Goal: Task Accomplishment & Management: Manage account settings

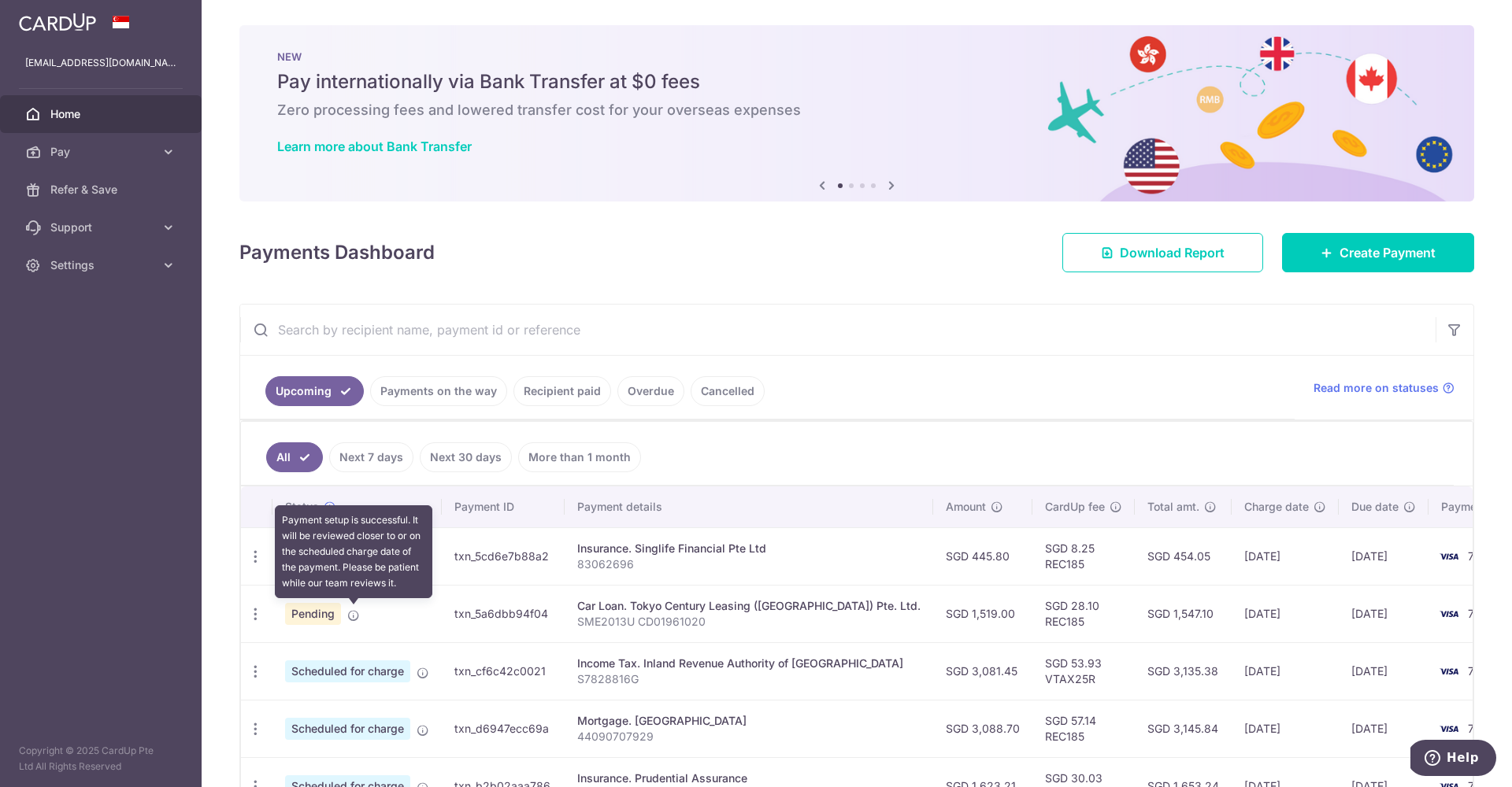
click at [354, 612] on icon at bounding box center [353, 615] width 12 height 12
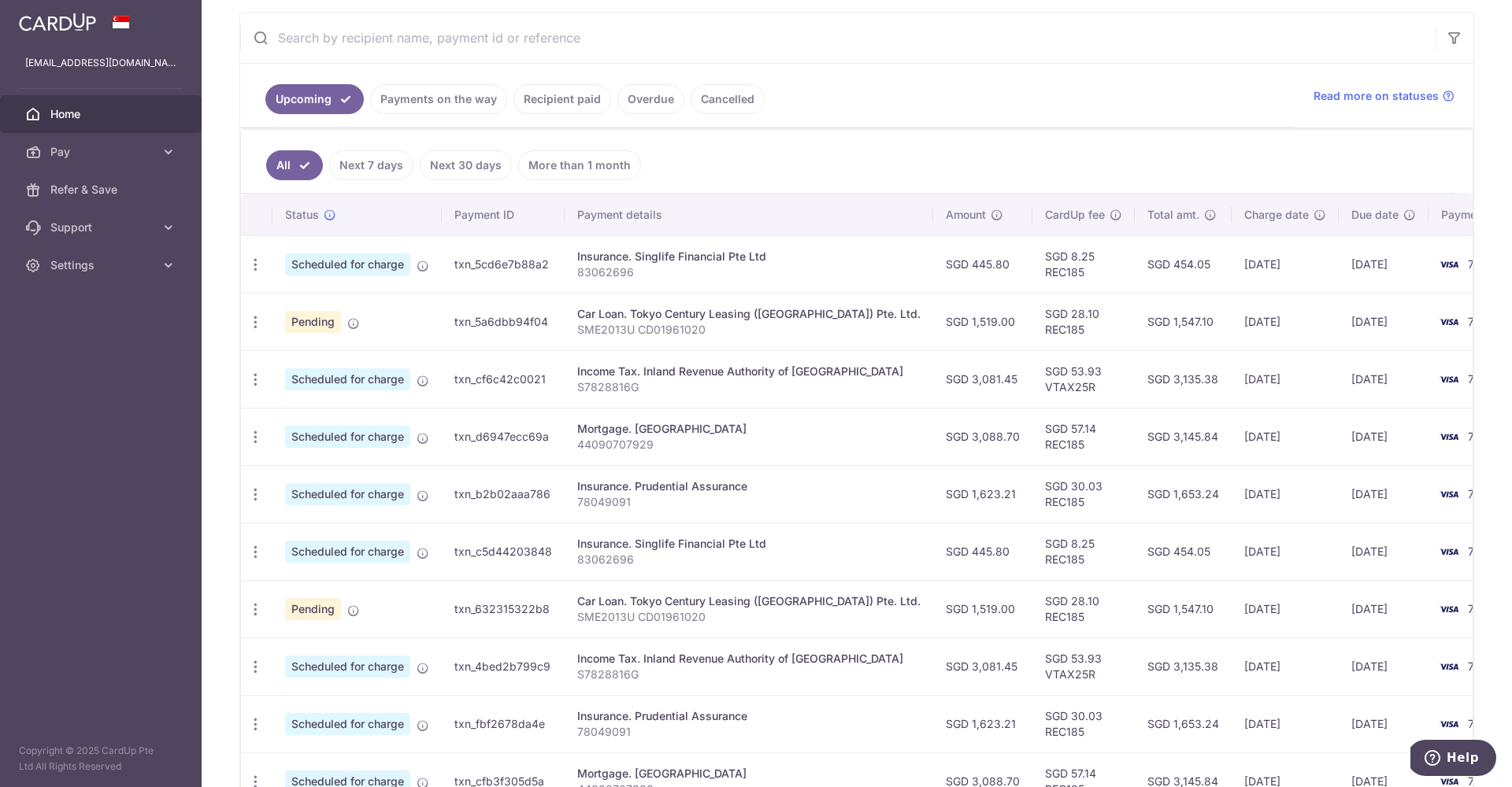
scroll to position [286, 0]
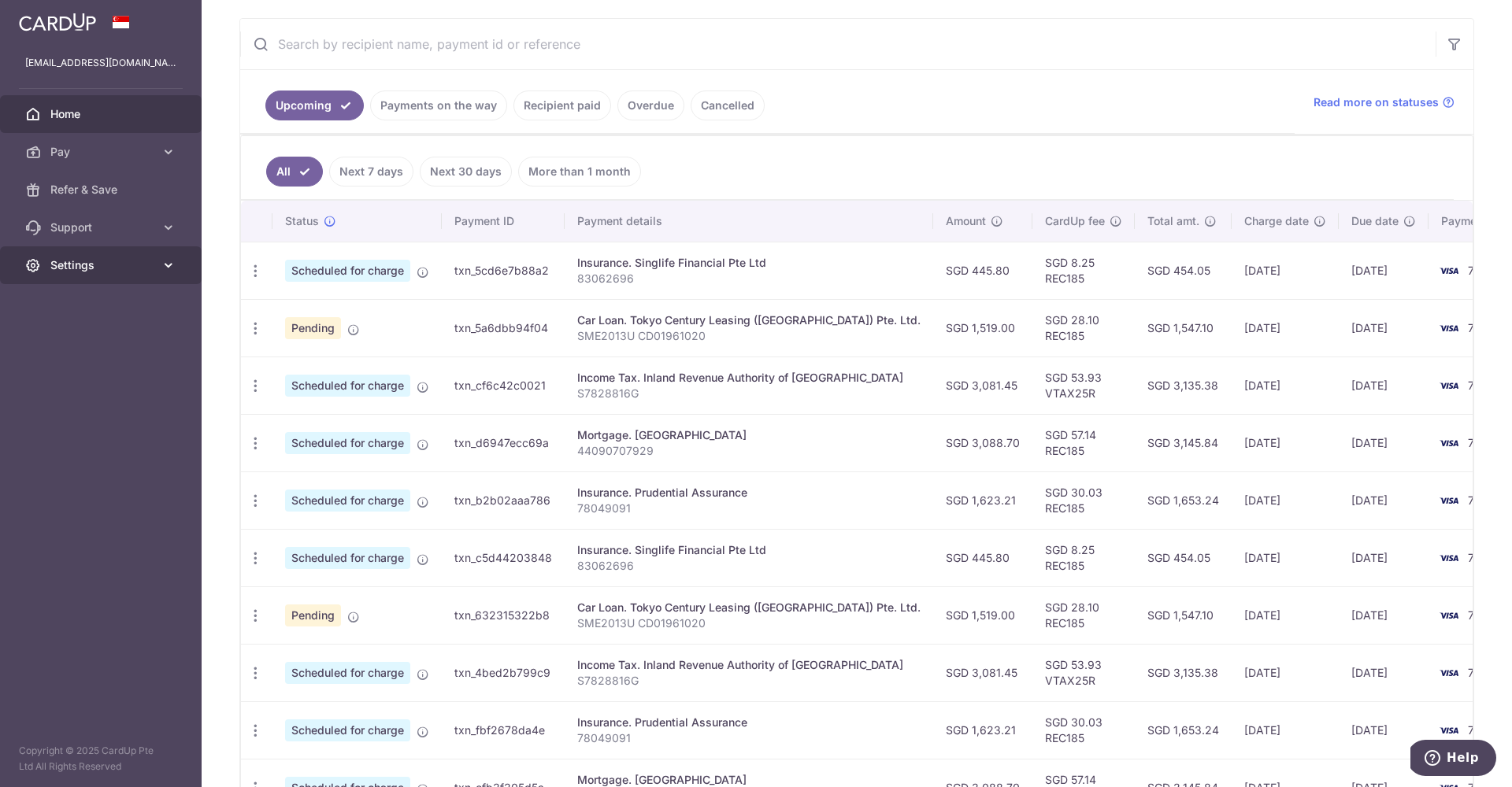
click at [140, 268] on span "Settings" at bounding box center [103, 265] width 104 height 16
click at [48, 351] on link "Logout" at bounding box center [100, 341] width 201 height 38
